Goal: Task Accomplishment & Management: Complete application form

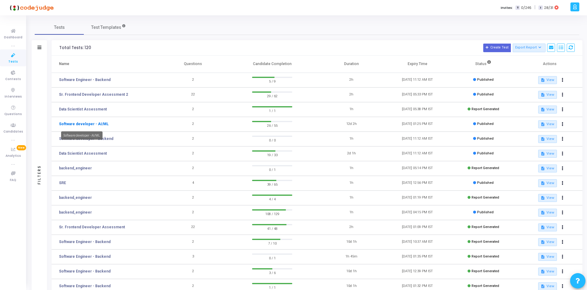
click at [88, 126] on link "Software developer - AI/ML" at bounding box center [84, 124] width 50 height 6
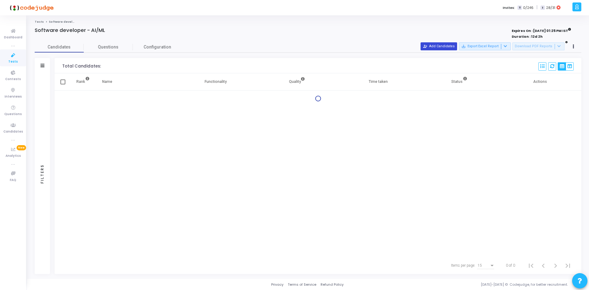
click at [452, 45] on button "person_add_alt Add Candidates" at bounding box center [439, 46] width 37 height 8
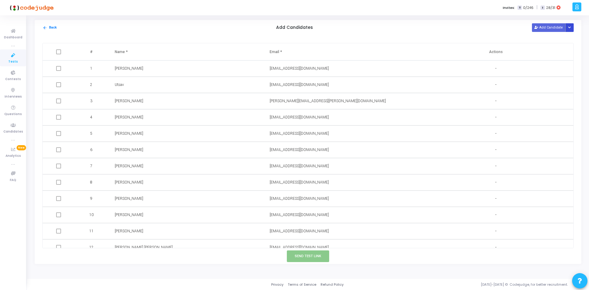
click at [570, 25] on button "Button group with nested dropdown" at bounding box center [569, 27] width 9 height 8
click at [543, 42] on button "Upload Candidate List" at bounding box center [547, 39] width 47 height 8
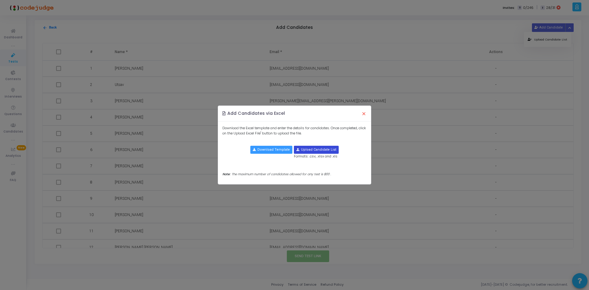
click at [310, 152] on input "file" at bounding box center [316, 149] width 44 height 7
type input "C:\fakepath\candidate-template.csv"
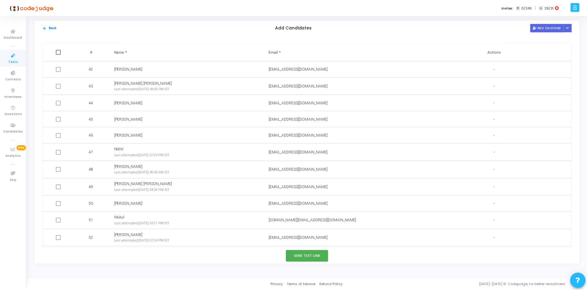
scroll to position [800, 0]
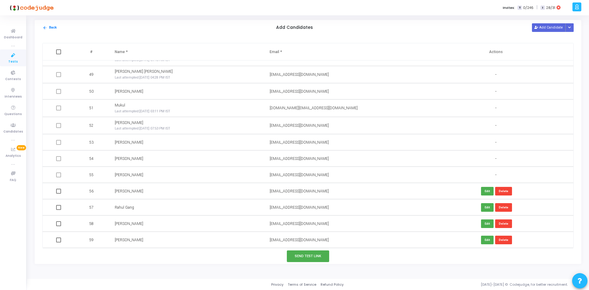
click at [309, 262] on div "Send Test Link" at bounding box center [308, 255] width 547 height 15
click at [300, 253] on button "Send Test Link" at bounding box center [308, 255] width 42 height 11
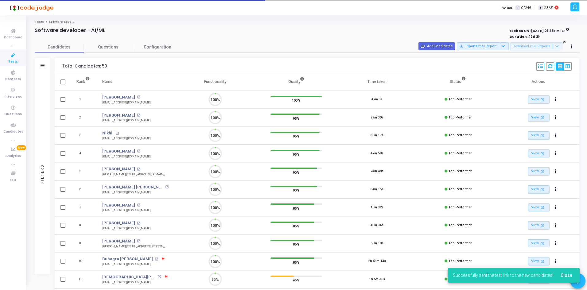
scroll to position [3, 3]
